Goal: Task Accomplishment & Management: Manage account settings

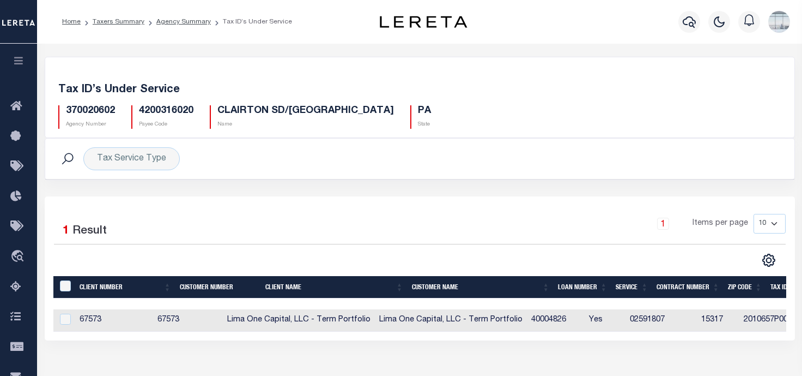
click at [166, 16] on ol "Home Taxers Summary Agency Summary Tax ID’s Under Service" at bounding box center [176, 21] width 247 height 23
click at [167, 21] on link "Agency Summary" at bounding box center [183, 22] width 55 height 7
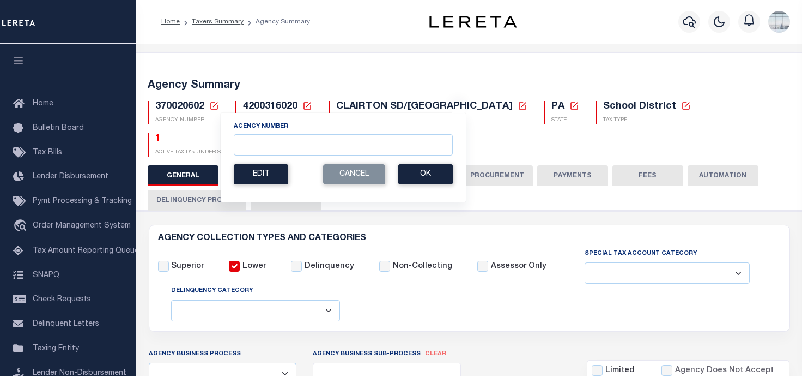
select select
click at [258, 146] on input "Agency Number" at bounding box center [343, 144] width 219 height 21
type input "150850000"
click at [424, 180] on button "Ok" at bounding box center [425, 174] width 55 height 20
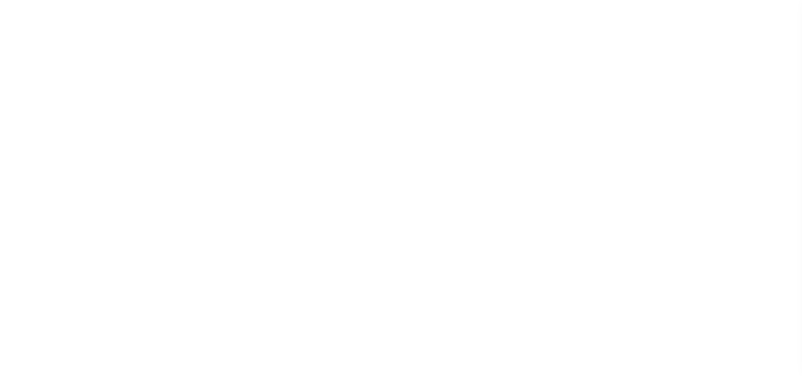
select select
checkbox input "false"
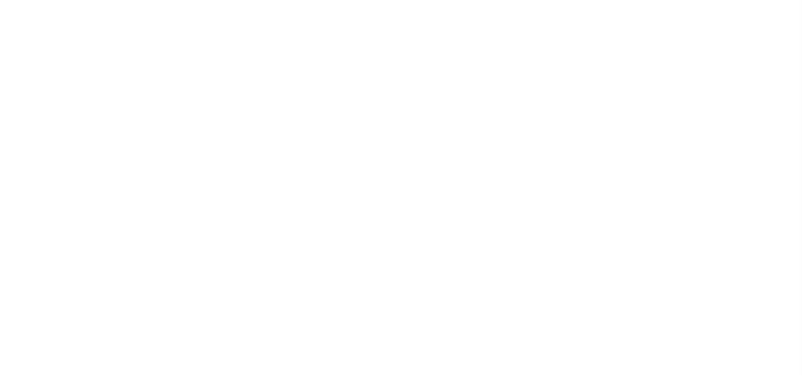
checkbox input "false"
type input "2016900000"
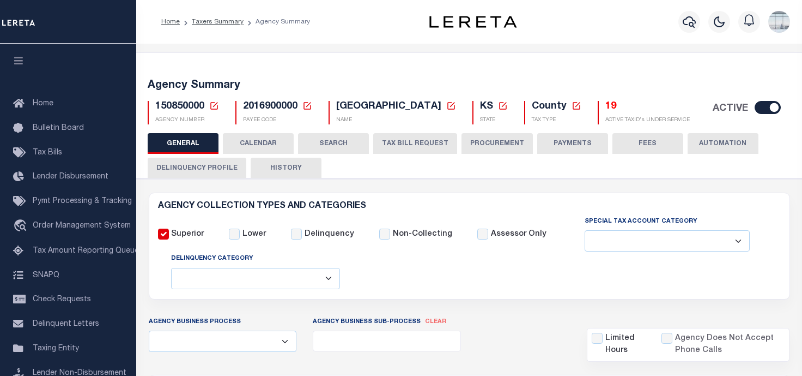
click at [268, 166] on button "HISTORY" at bounding box center [286, 168] width 71 height 21
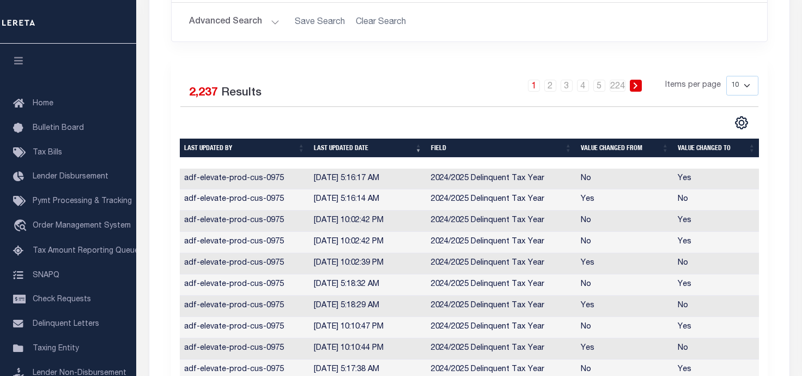
scroll to position [308, 0]
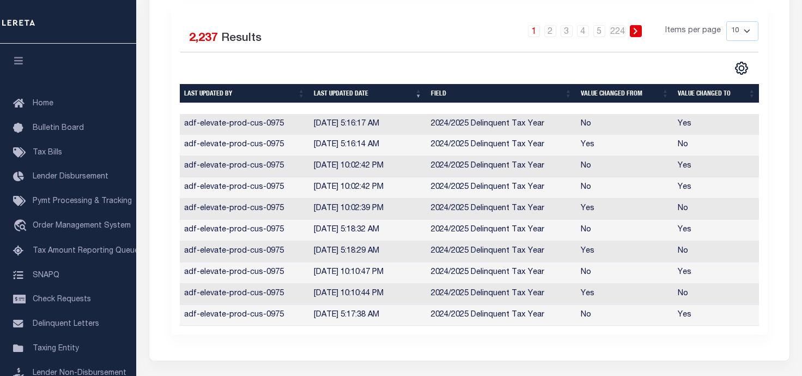
click at [757, 29] on select "10 25 50 100" at bounding box center [743, 31] width 32 height 20
select select "100"
click at [727, 21] on select "10 25 50 100" at bounding box center [743, 31] width 32 height 20
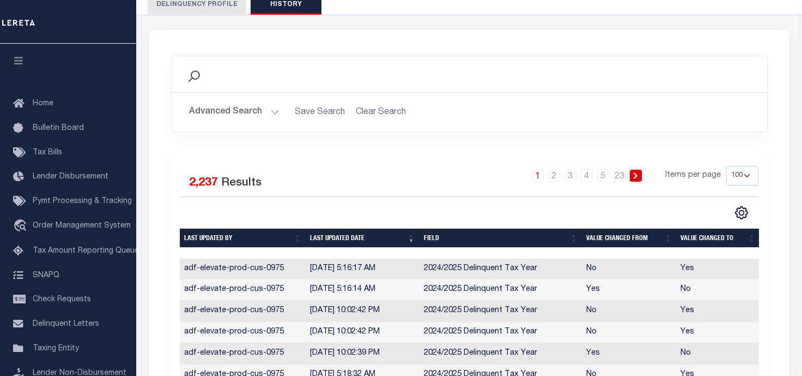
scroll to position [0, 0]
